Goal: Book appointment/travel/reservation

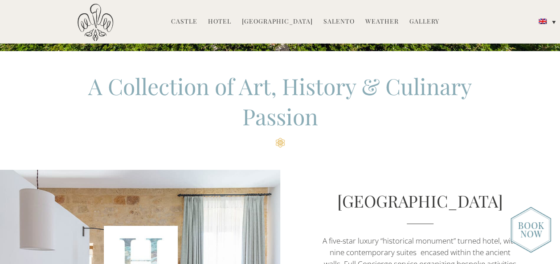
scroll to position [265, 0]
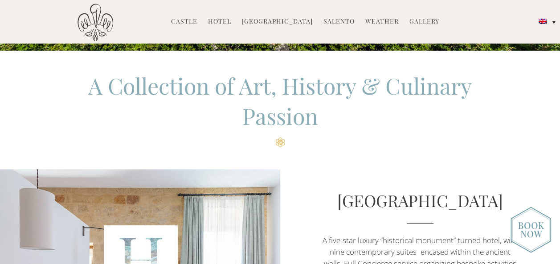
click at [323, 24] on link "Salento" at bounding box center [338, 22] width 31 height 10
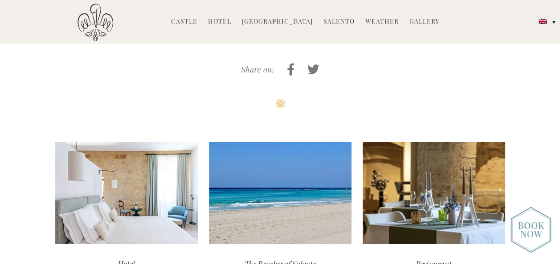
scroll to position [2777, 0]
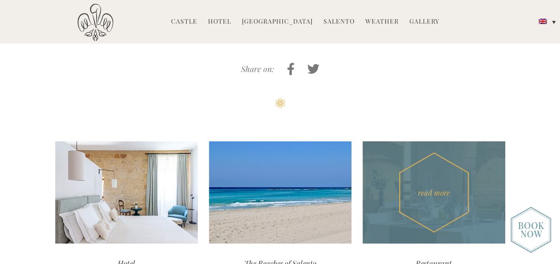
click at [390, 148] on div "read more" at bounding box center [433, 193] width 142 height 102
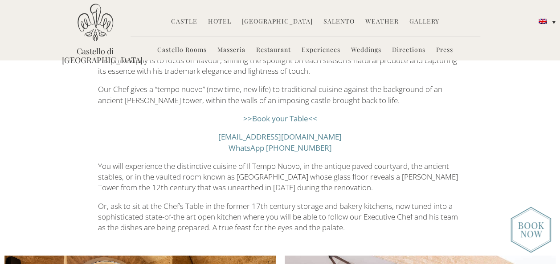
scroll to position [259, 0]
click at [278, 121] on link ">>Book your Table<<" at bounding box center [280, 119] width 74 height 10
